Goal: Check status

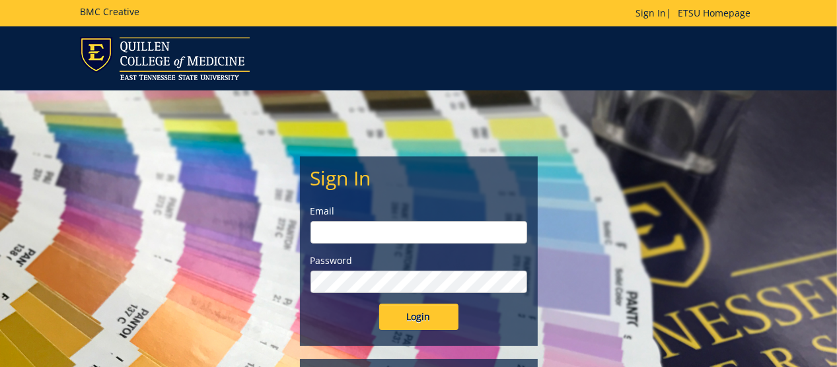
type input "kunisch@etsu.edu"
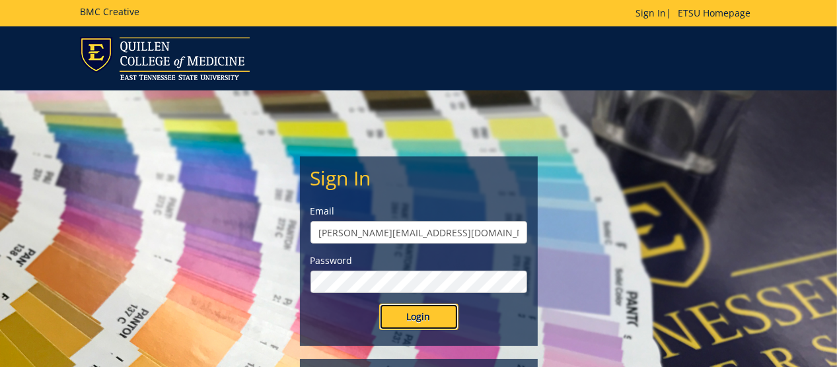
click at [420, 316] on input "Login" at bounding box center [418, 317] width 79 height 26
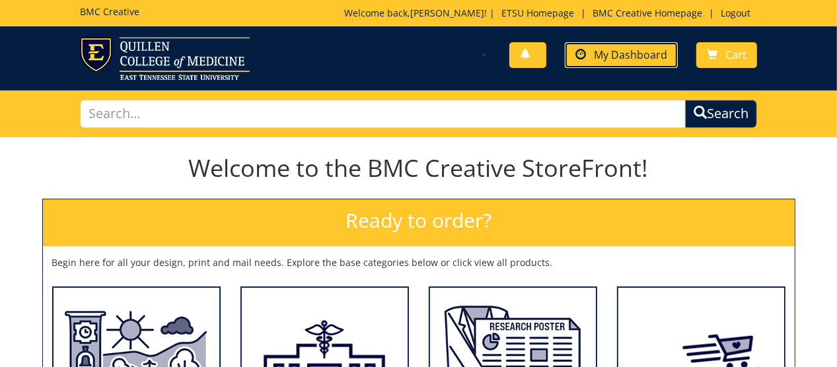
click at [601, 52] on span "My Dashboard" at bounding box center [630, 55] width 73 height 15
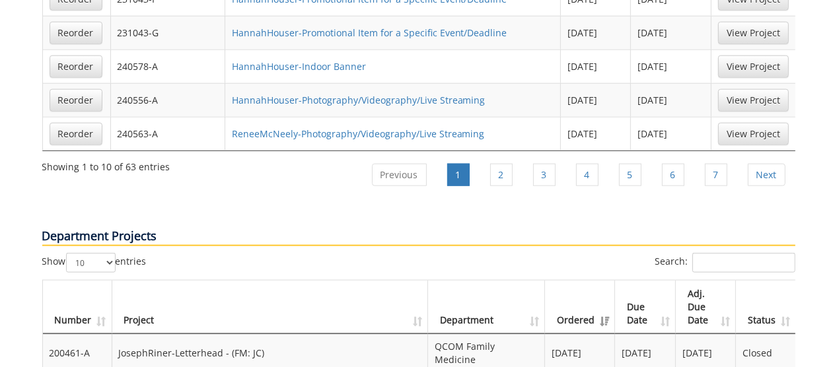
scroll to position [1123, 0]
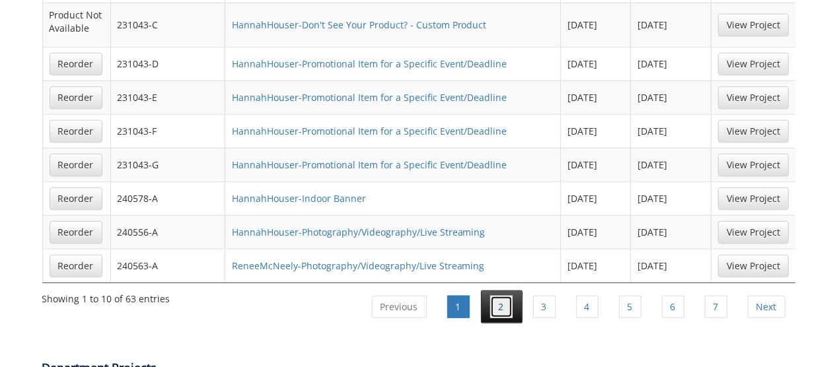
click at [503, 296] on link "2" at bounding box center [501, 307] width 22 height 22
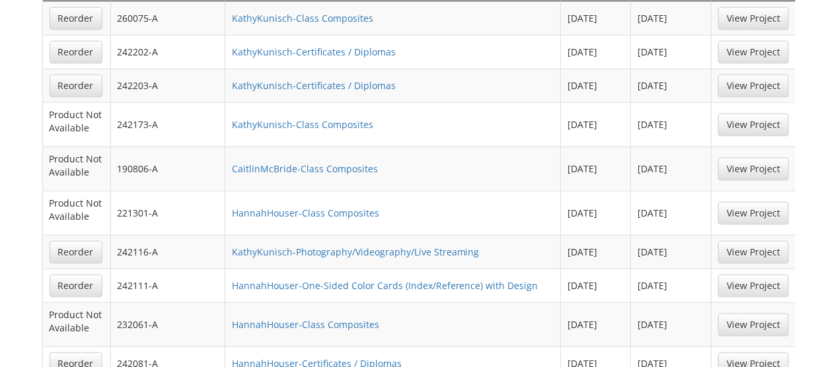
scroll to position [991, 0]
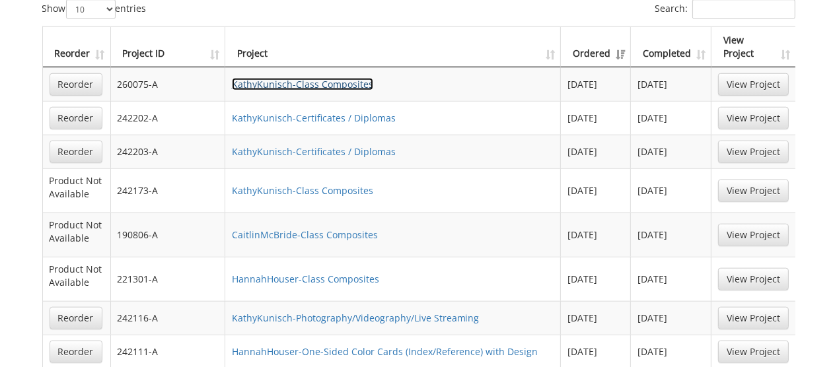
click at [279, 78] on link "KathyKunisch-Class Composites" at bounding box center [302, 84] width 141 height 13
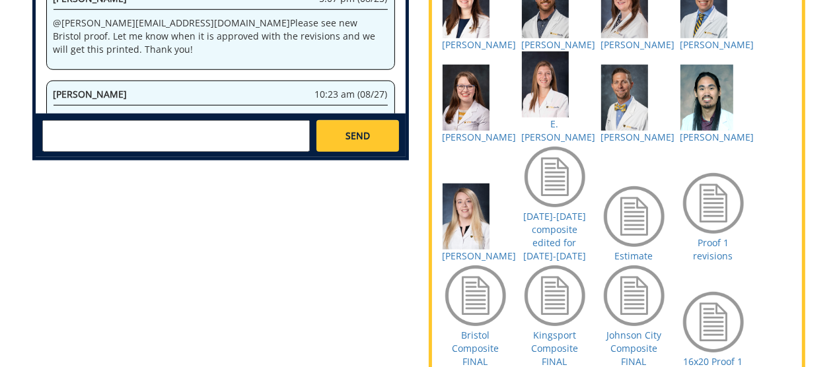
scroll to position [1057, 0]
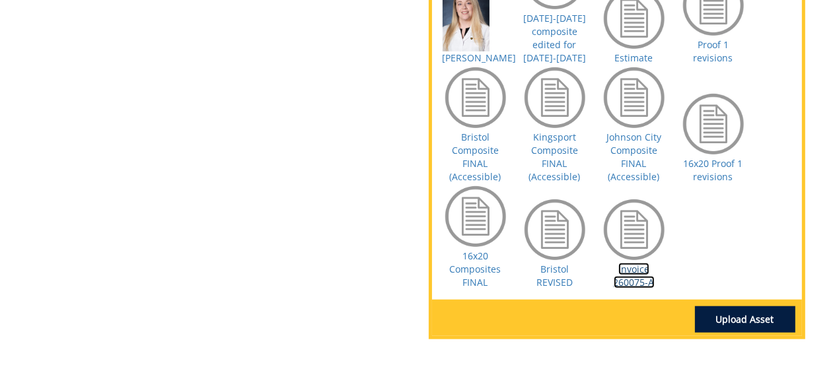
click at [624, 287] on link "Invoice 260075-A" at bounding box center [634, 276] width 41 height 26
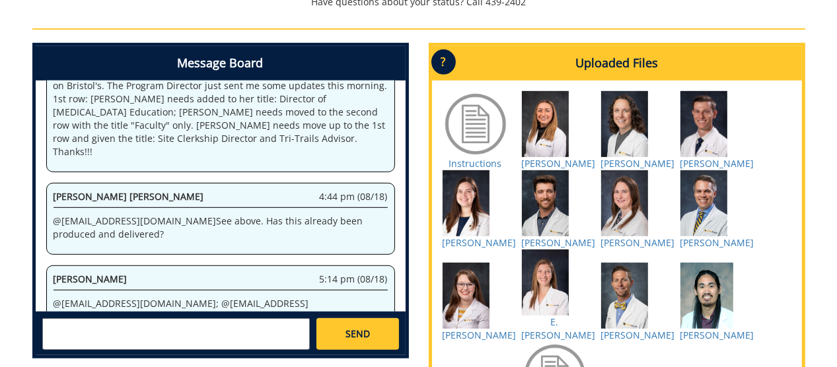
scroll to position [2105, 0]
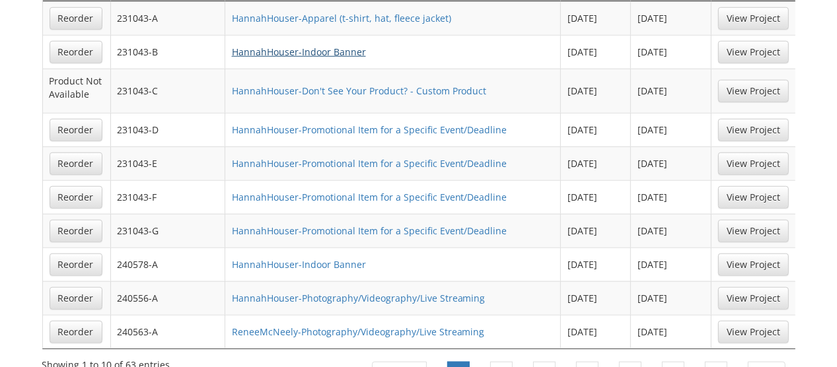
scroll to position [1123, 0]
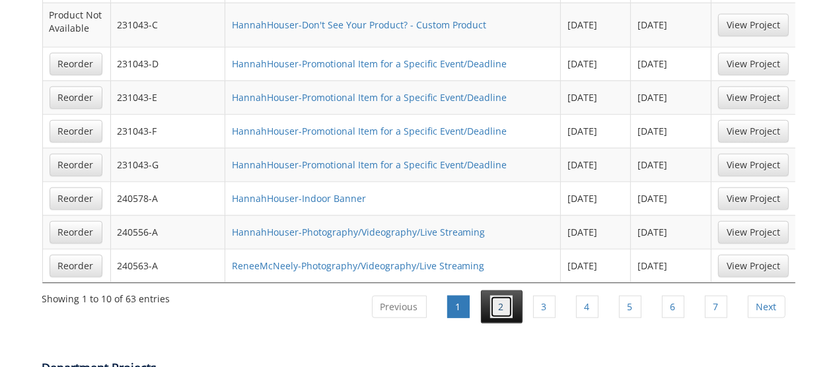
click at [512, 296] on link "2" at bounding box center [501, 307] width 22 height 22
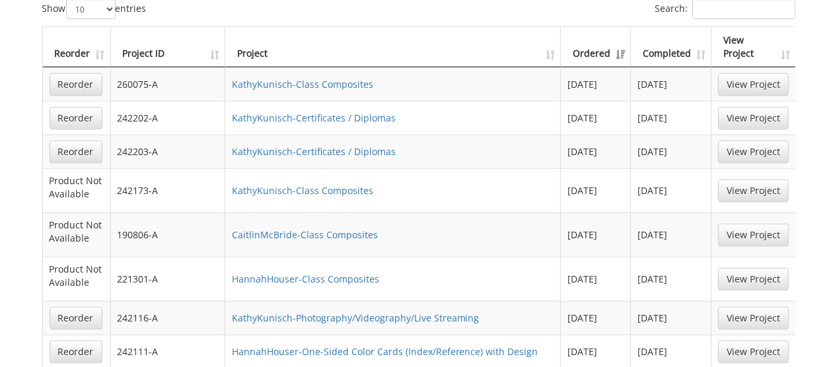
scroll to position [925, 0]
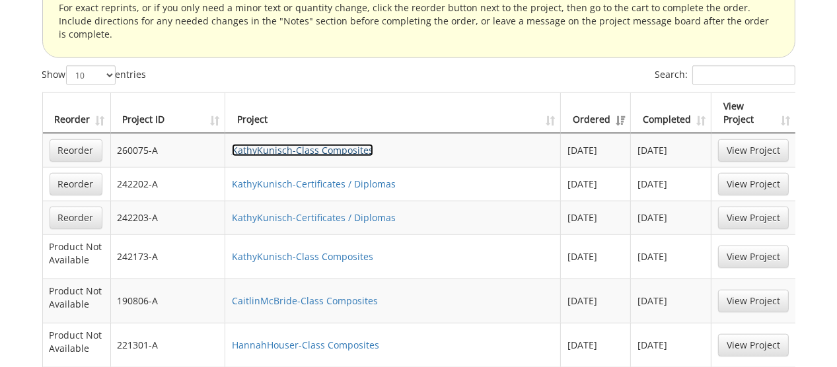
click at [338, 144] on link "KathyKunisch-Class Composites" at bounding box center [302, 150] width 141 height 13
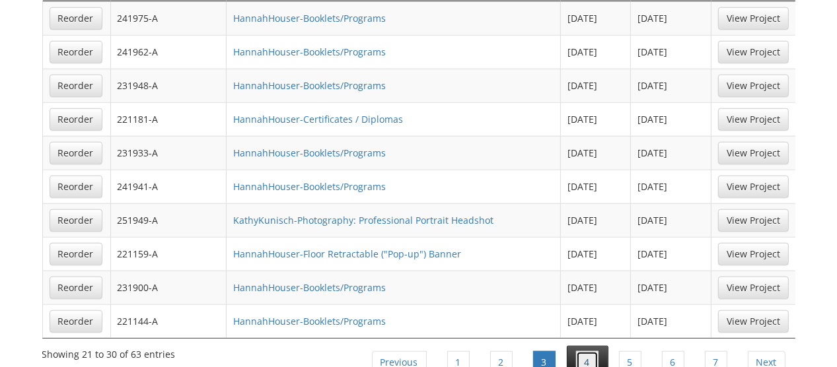
click at [592, 351] on link "4" at bounding box center [587, 362] width 22 height 22
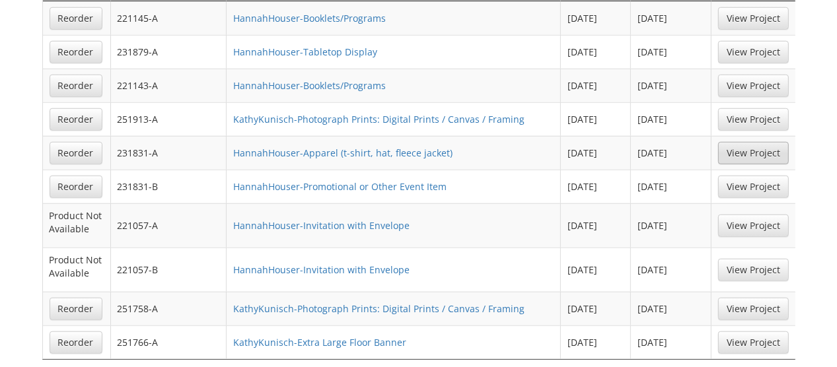
scroll to position [1123, 0]
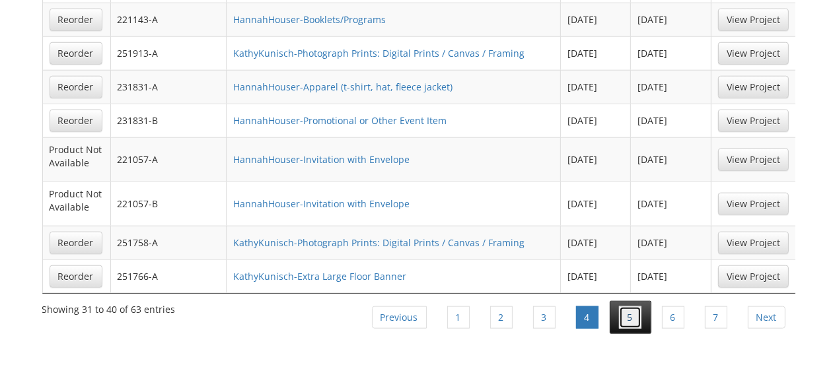
click at [634, 307] on link "5" at bounding box center [630, 318] width 22 height 22
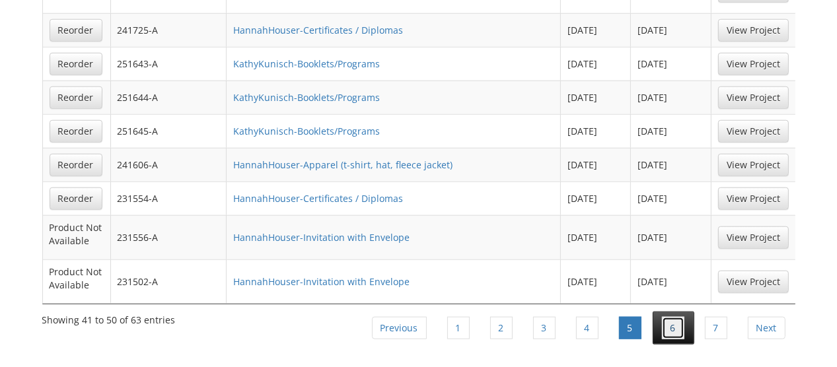
click at [671, 317] on link "6" at bounding box center [673, 328] width 22 height 22
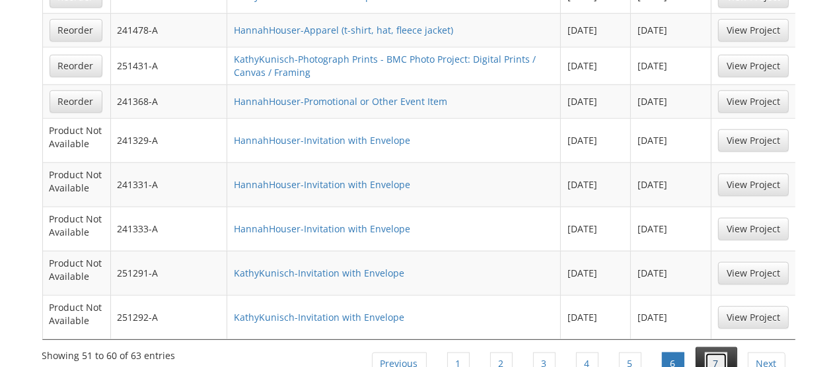
click at [719, 353] on link "7" at bounding box center [716, 364] width 22 height 22
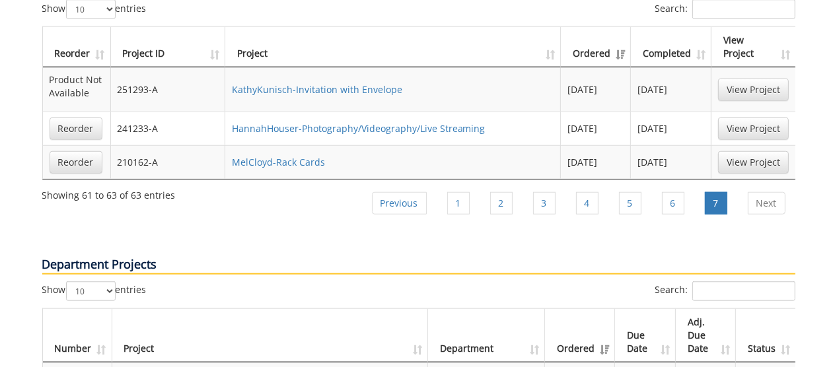
scroll to position [859, 0]
